Goal: Task Accomplishment & Management: Manage account settings

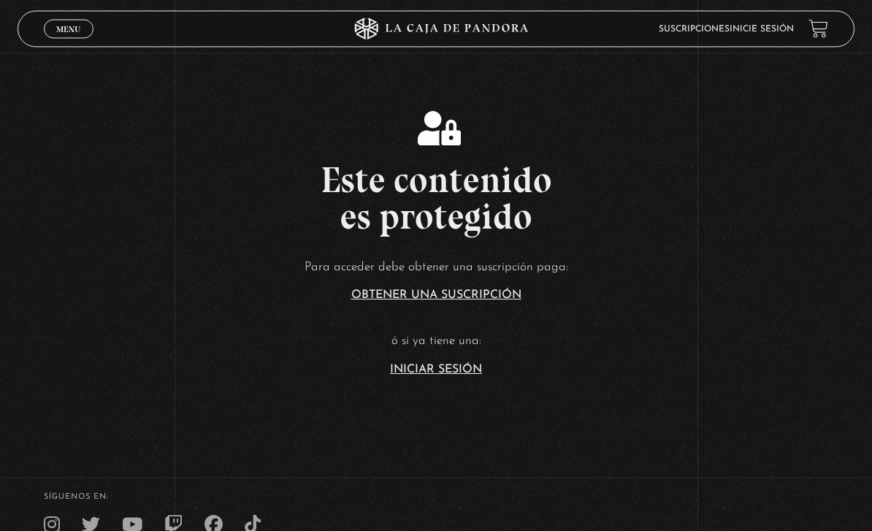
scroll to position [223, 0]
click at [450, 375] on link "Iniciar Sesión" at bounding box center [436, 370] width 92 height 12
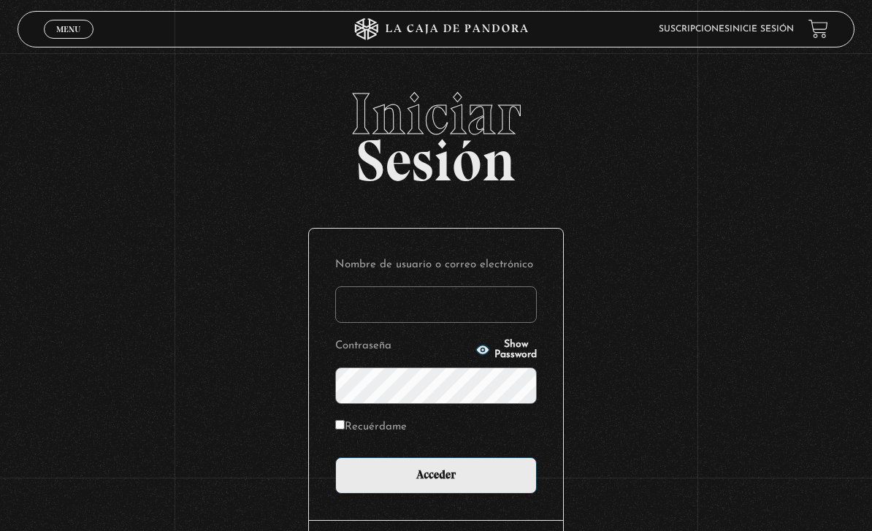
type input "m_calderonc16@yahoo.com"
click at [436, 483] on input "Acceder" at bounding box center [435, 475] width 201 height 37
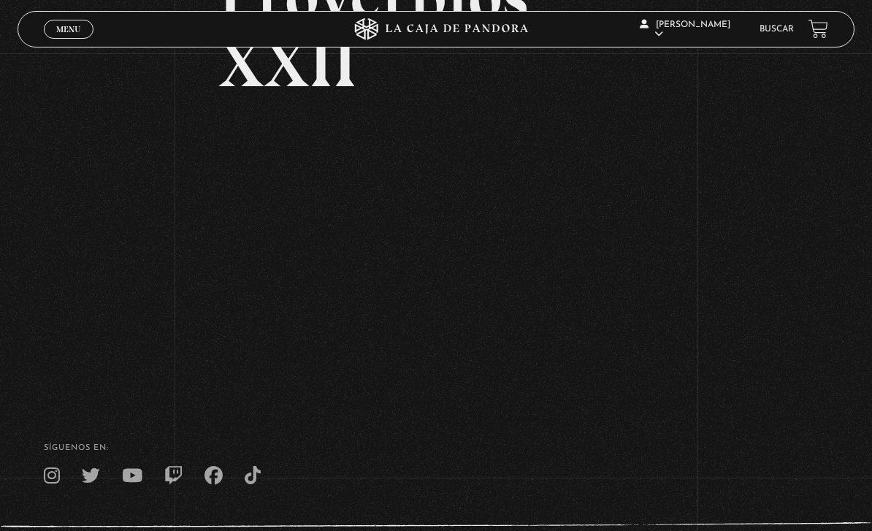
scroll to position [175, 0]
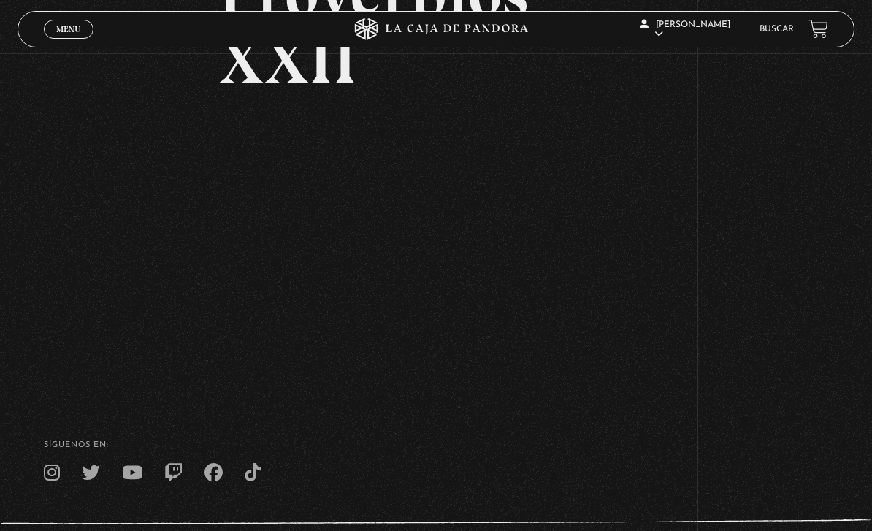
click at [58, 37] on link "Menu Cerrar" at bounding box center [69, 29] width 50 height 19
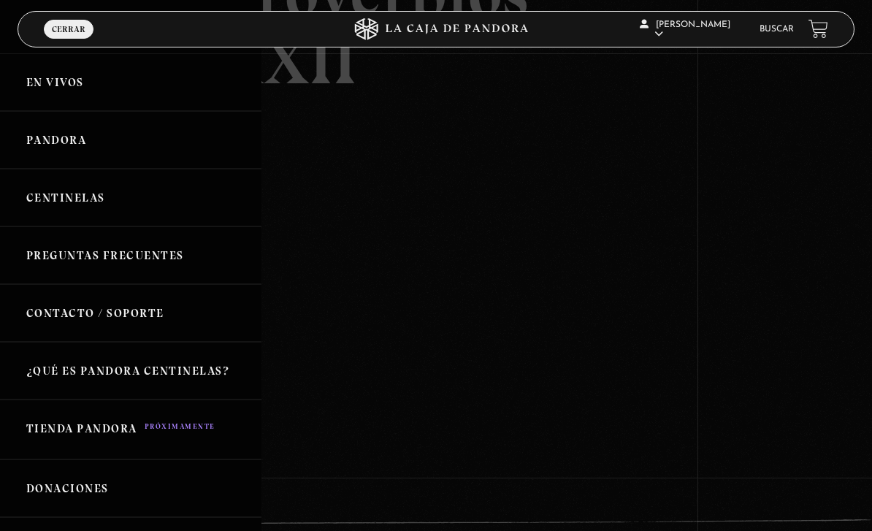
click at [575, 196] on div at bounding box center [436, 265] width 872 height 531
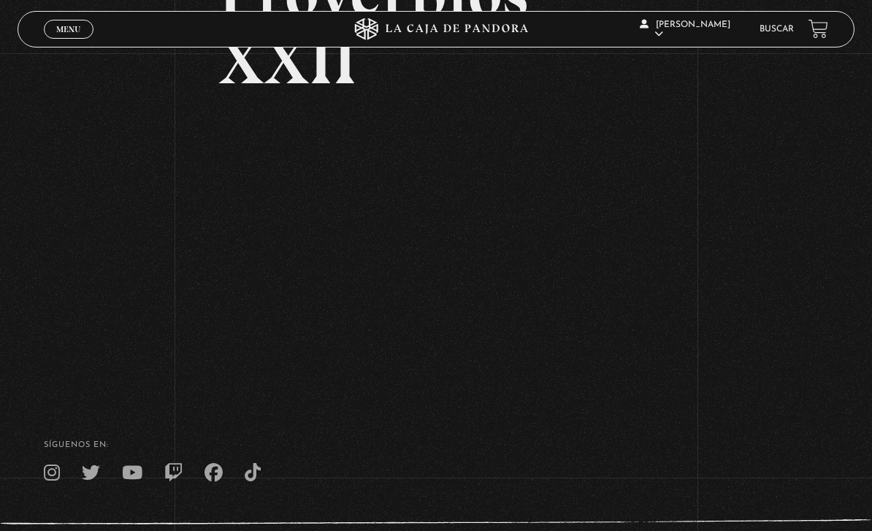
scroll to position [0, 0]
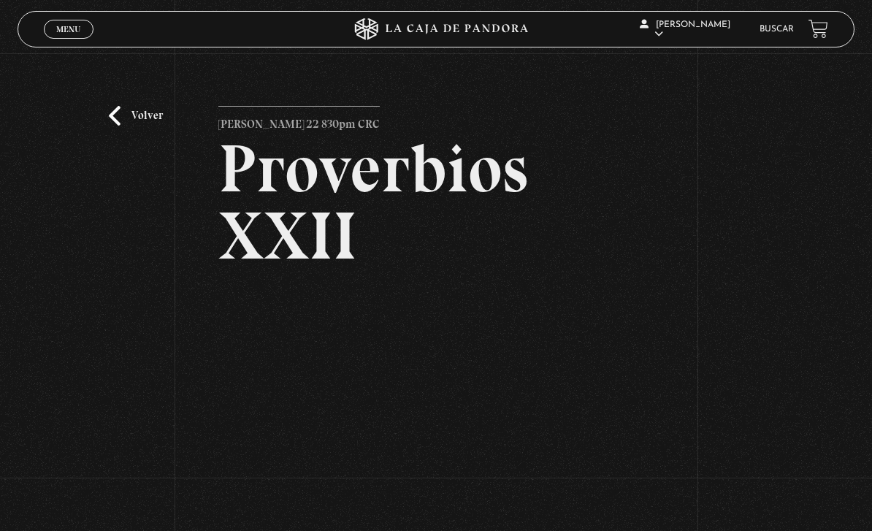
click at [66, 18] on div "Menu Cerrar" at bounding box center [174, 29] width 261 height 35
click at [69, 37] on link "Menu Cerrar" at bounding box center [69, 29] width 50 height 19
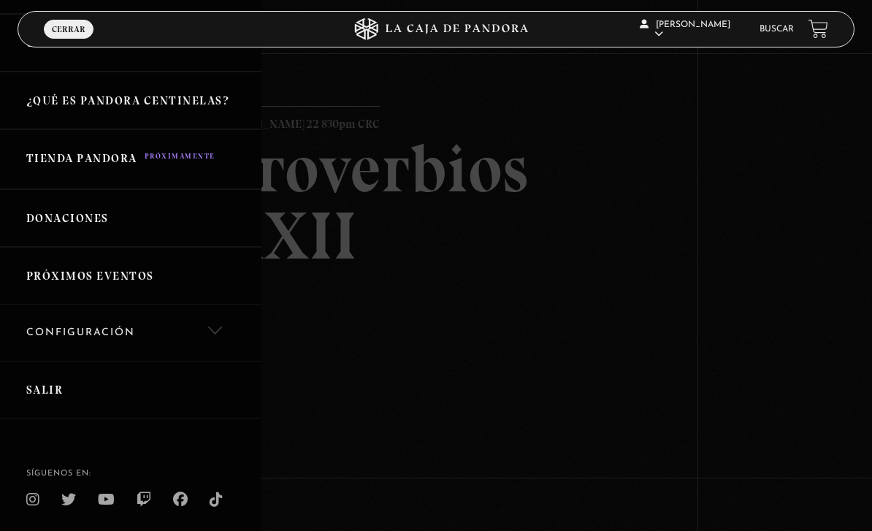
scroll to position [269, 0]
click at [61, 396] on link "Salir" at bounding box center [130, 390] width 261 height 58
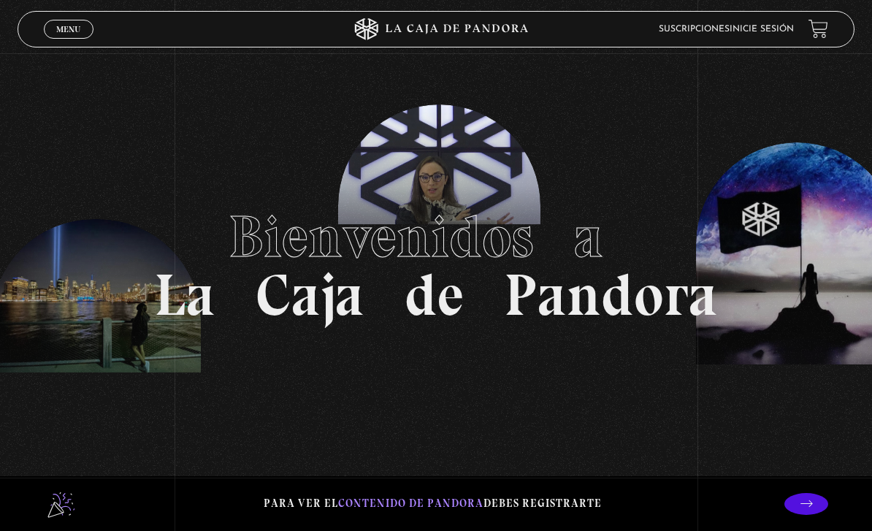
click at [64, 47] on div "Menu Cerrar" at bounding box center [174, 29] width 261 height 35
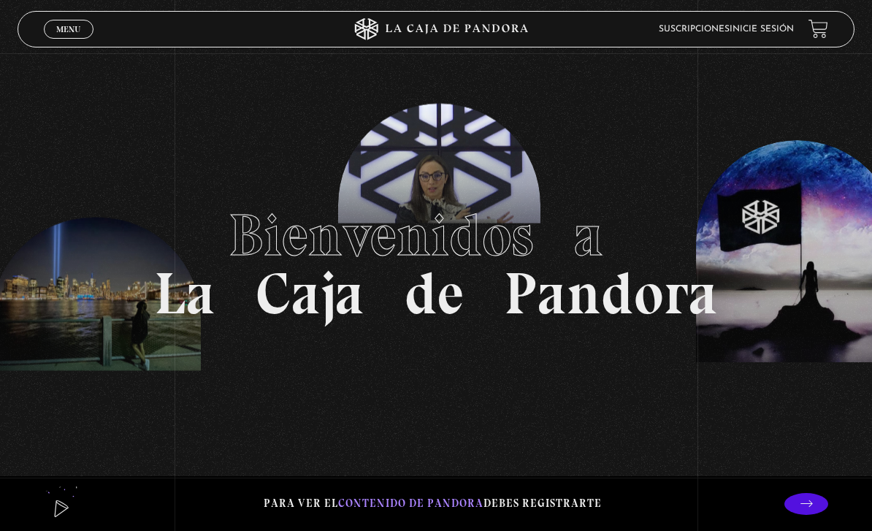
click at [511, 270] on span "Bienvenidos a" at bounding box center [435, 235] width 415 height 70
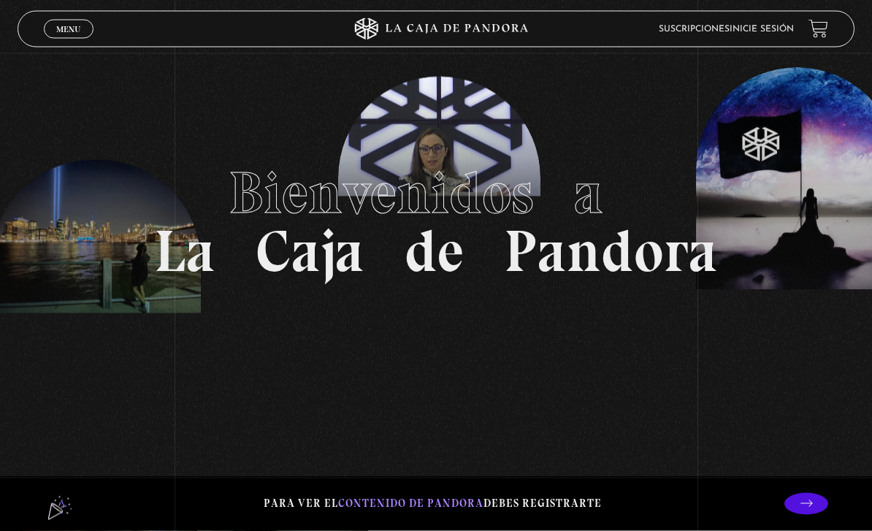
scroll to position [0, 0]
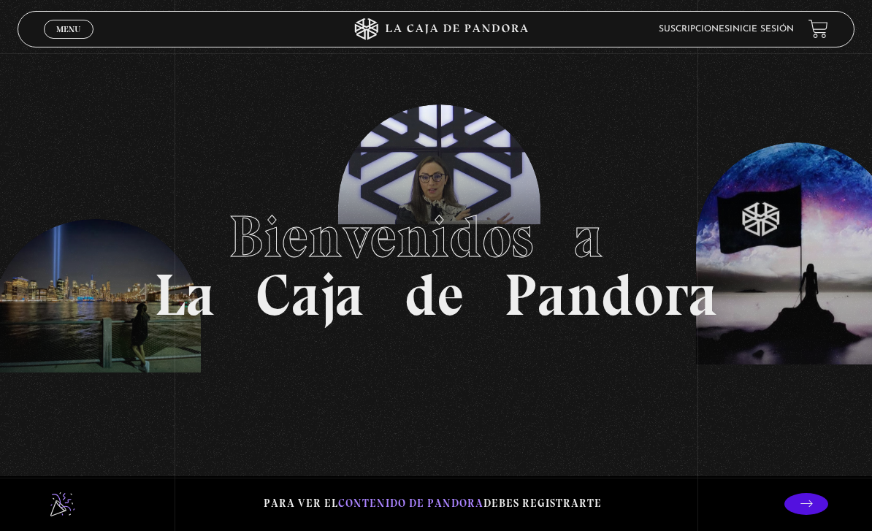
click at [473, 191] on section "Bienvenidos a La Caja de Pandora" at bounding box center [436, 265] width 872 height 531
click at [444, 299] on h1 "Bienvenidos a La Caja de Pandora" at bounding box center [436, 265] width 564 height 117
click at [748, 307] on section "Bienvenidos a La Caja de Pandora" at bounding box center [436, 265] width 872 height 531
click at [61, 31] on span "Menu" at bounding box center [68, 29] width 24 height 9
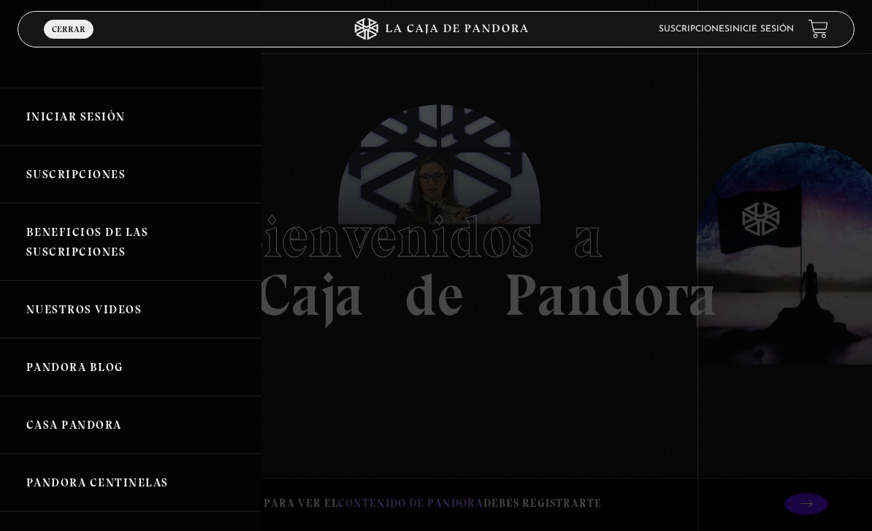
click at [115, 115] on link "Iniciar Sesión" at bounding box center [130, 117] width 261 height 58
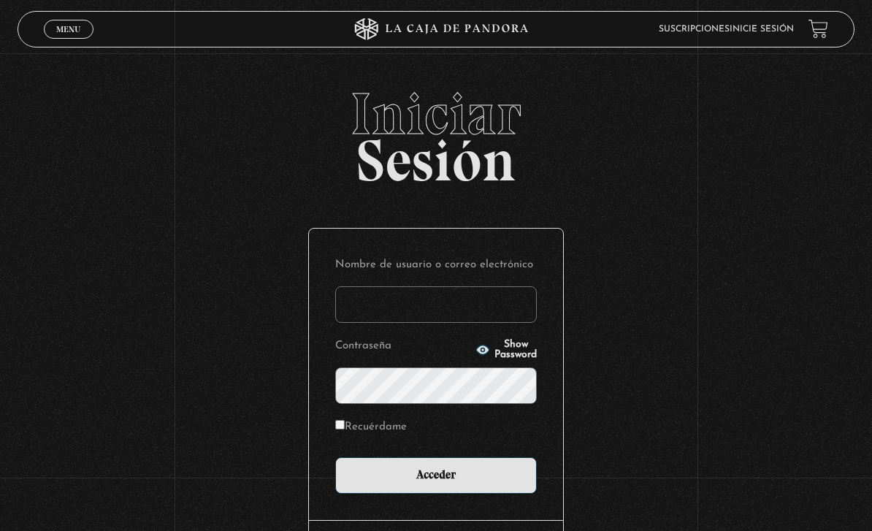
type input "[EMAIL_ADDRESS][DOMAIN_NAME]"
click at [436, 483] on input "Acceder" at bounding box center [435, 475] width 201 height 37
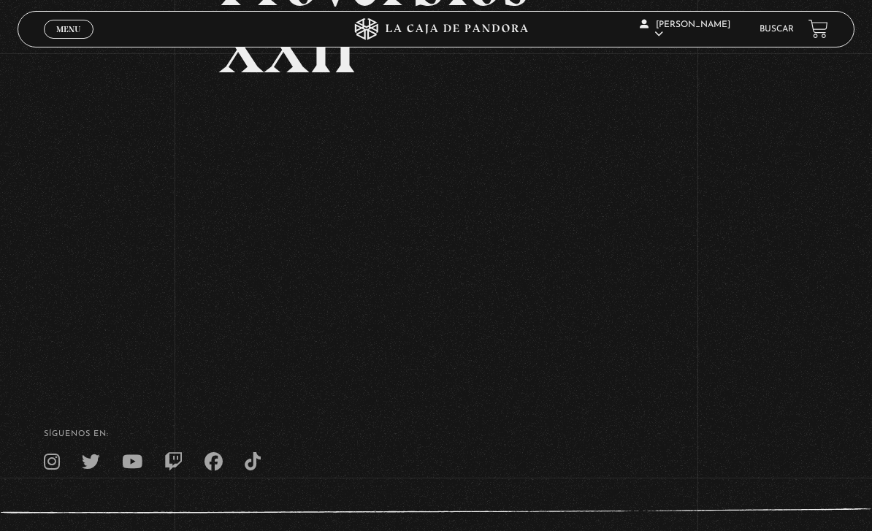
scroll to position [200, 0]
